Goal: Transaction & Acquisition: Subscribe to service/newsletter

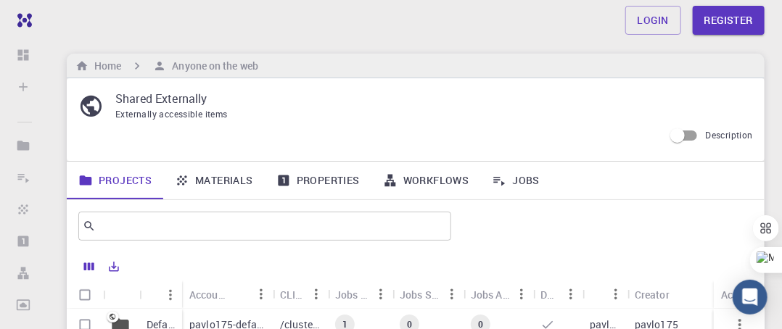
scroll to position [4, 0]
click at [203, 292] on div "Accounting slug" at bounding box center [207, 294] width 37 height 28
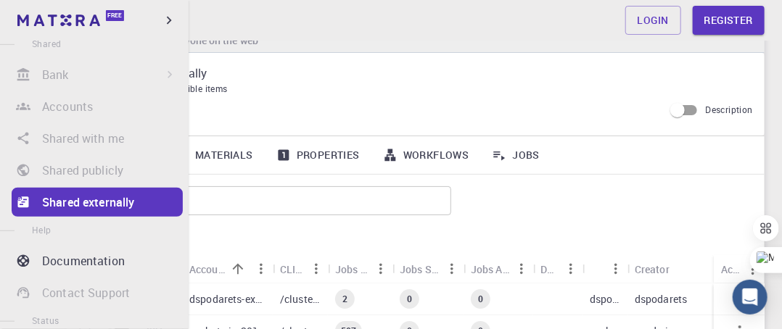
scroll to position [367, 0]
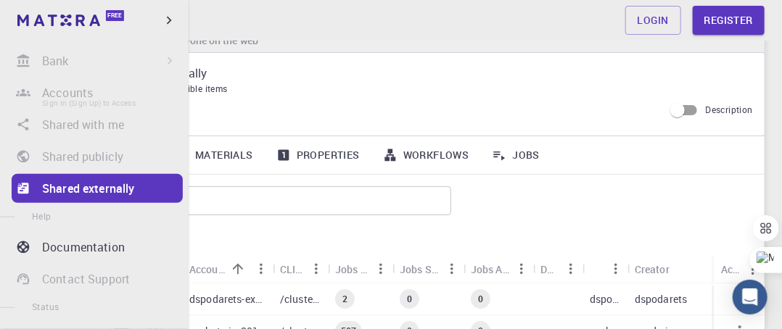
click at [75, 87] on li "Accounts Sign In (Sign Up) to Access" at bounding box center [94, 92] width 189 height 29
click at [89, 94] on li "Accounts Sign In (Sign Up) to Access" at bounding box center [94, 92] width 189 height 29
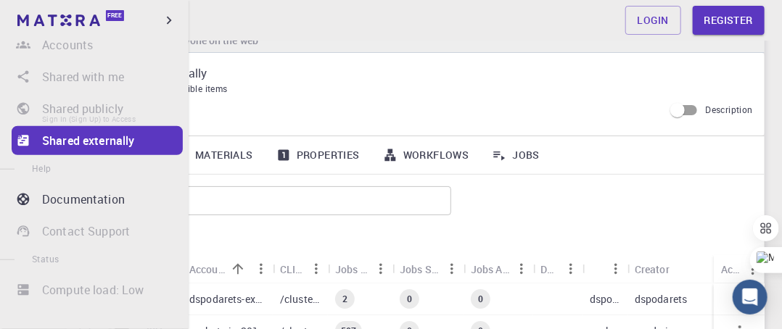
scroll to position [0, 0]
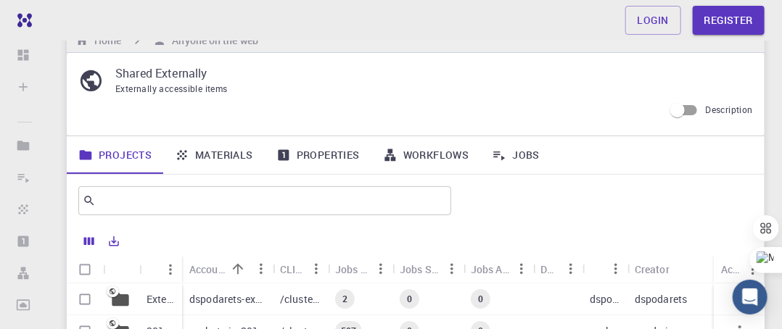
click at [526, 153] on link "Jobs" at bounding box center [515, 155] width 71 height 38
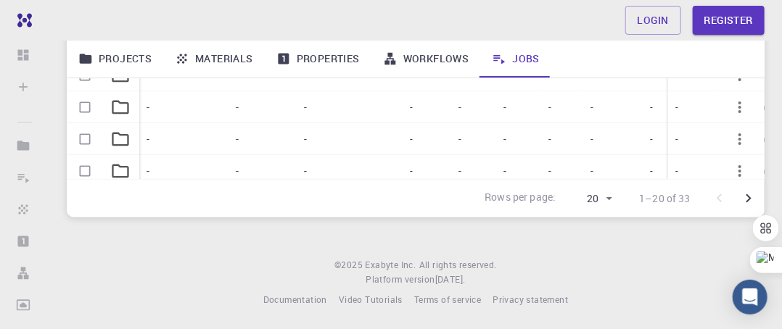
scroll to position [174, 0]
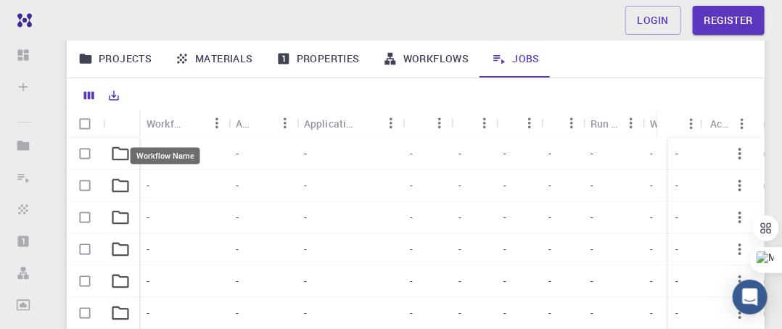
click at [168, 115] on div "Workflow Name" at bounding box center [165, 124] width 36 height 28
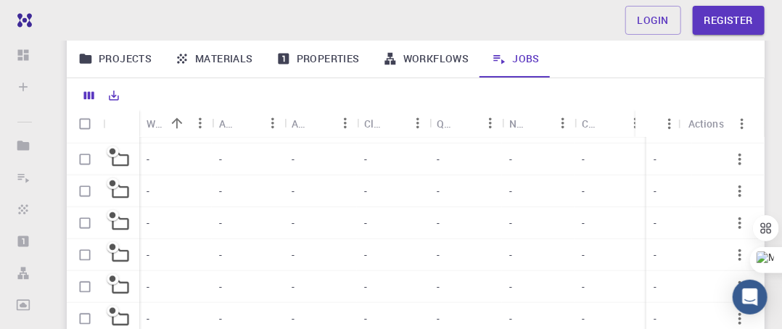
scroll to position [433, 0]
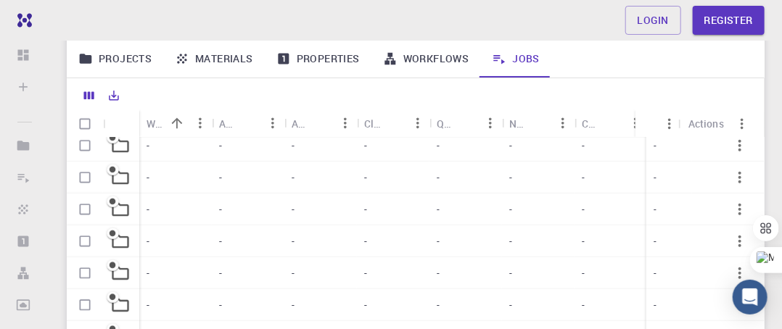
click at [426, 56] on link "Workflows" at bounding box center [426, 59] width 110 height 38
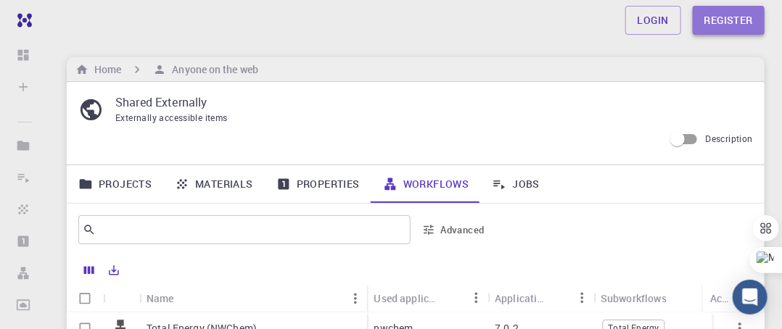
click at [719, 18] on link "Register" at bounding box center [729, 20] width 72 height 29
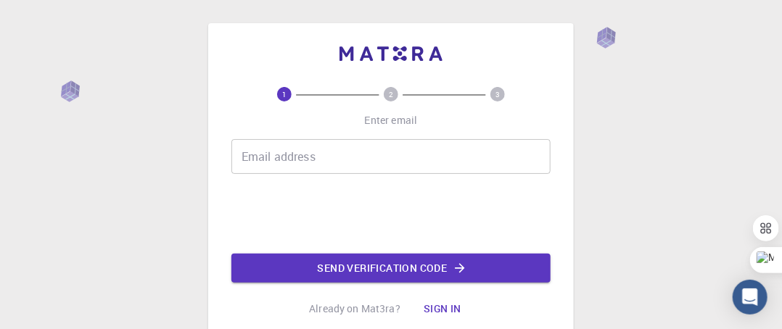
click at [331, 161] on input "Email address" at bounding box center [390, 156] width 319 height 35
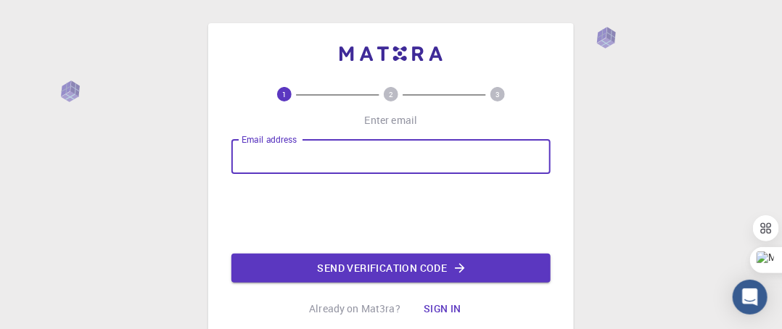
type input "[EMAIL_ADDRESS][DOMAIN_NAME]"
